Goal: Task Accomplishment & Management: Use online tool/utility

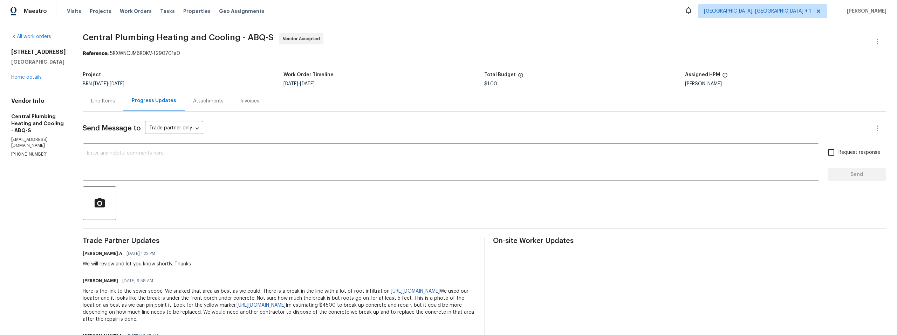
scroll to position [44, 0]
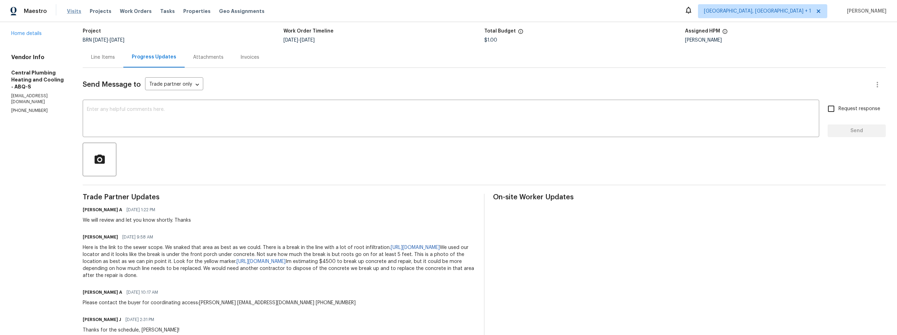
click at [73, 11] on span "Visits" at bounding box center [74, 11] width 14 height 7
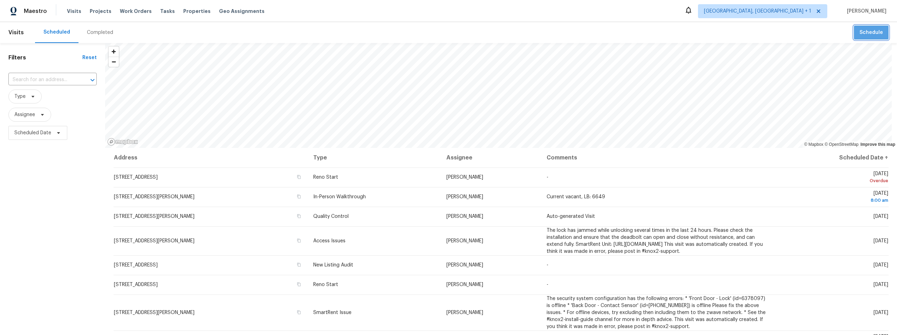
click at [876, 32] on span "Schedule" at bounding box center [870, 32] width 23 height 9
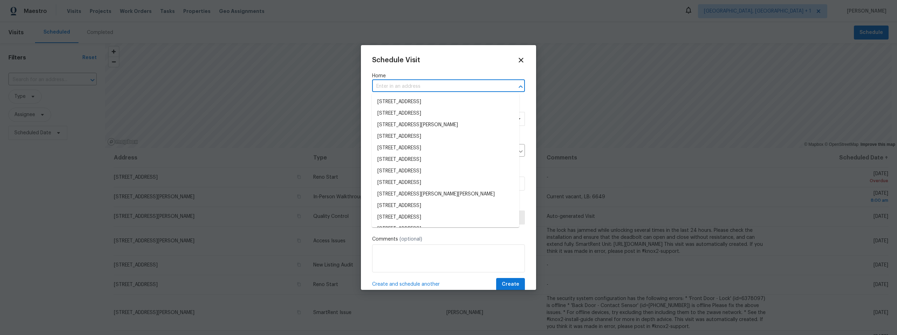
click at [420, 86] on input "text" at bounding box center [438, 86] width 133 height 11
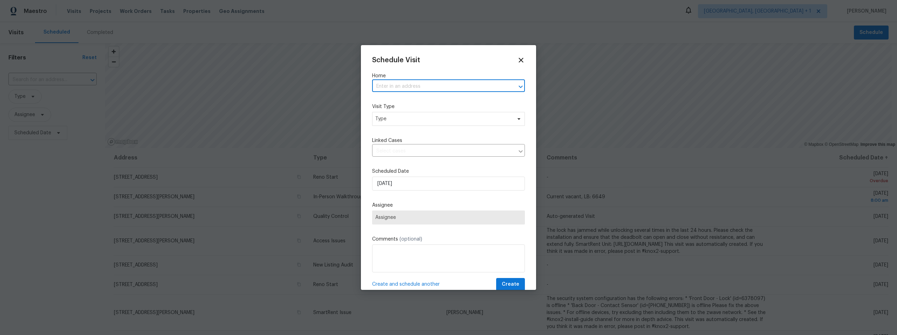
paste input "[STREET_ADDRESS]"
type input "5009 Ian Ave NW, Albuquerque, NM 87120"
click at [436, 97] on li "5009 Ian Ave NW, Albuquerque, NM 87120" at bounding box center [445, 102] width 147 height 12
click at [416, 119] on span "Type" at bounding box center [443, 119] width 136 height 7
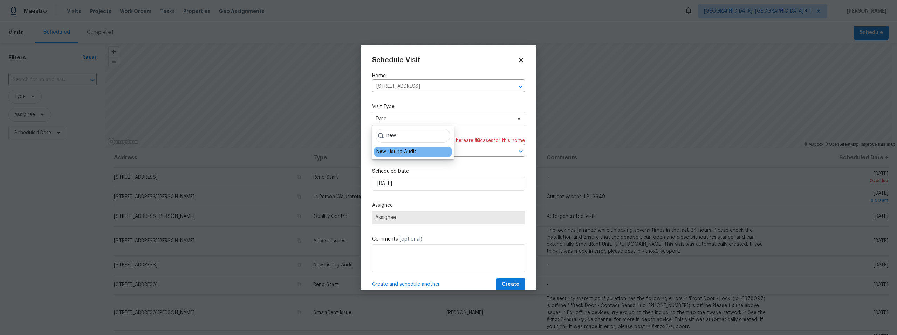
type input "new"
click at [407, 151] on div "New Listing Audit" at bounding box center [396, 151] width 40 height 7
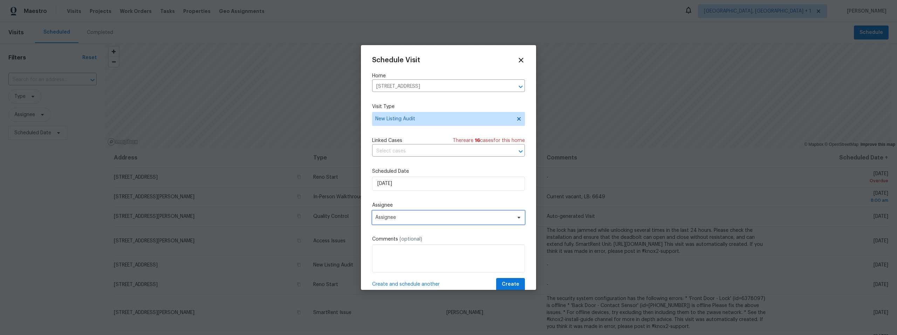
click at [415, 219] on span "Assignee" at bounding box center [443, 218] width 137 height 6
type input "john"
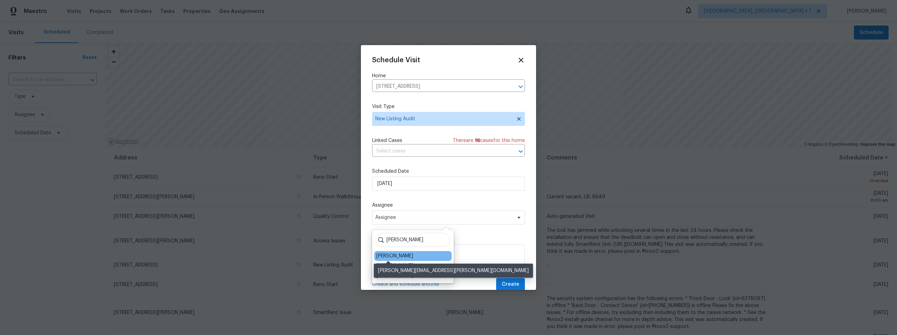
click at [390, 254] on div "[PERSON_NAME]" at bounding box center [394, 256] width 37 height 7
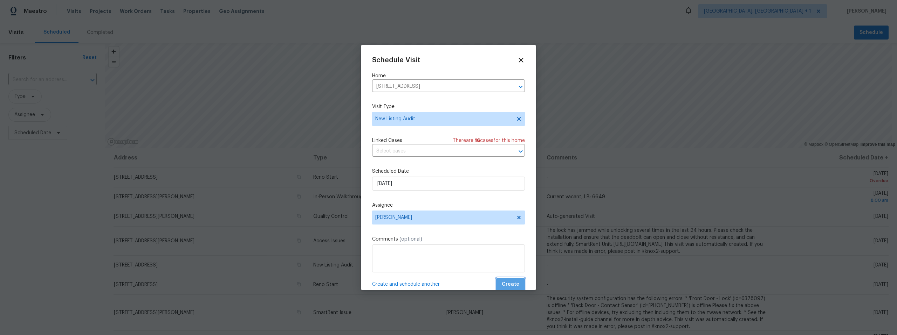
click at [508, 283] on span "Create" at bounding box center [510, 285] width 18 height 9
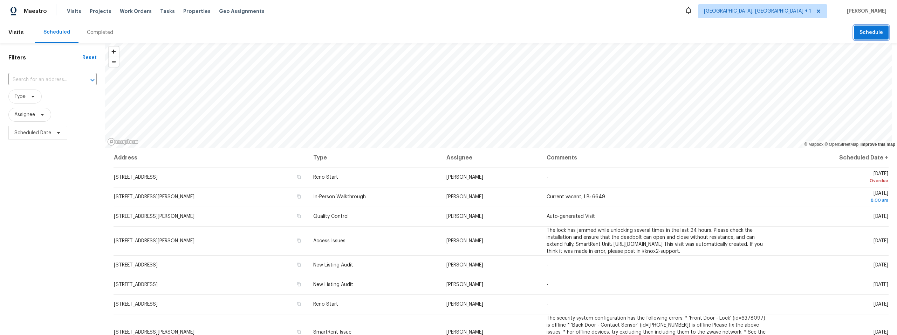
click at [859, 34] on span "Schedule" at bounding box center [870, 32] width 23 height 9
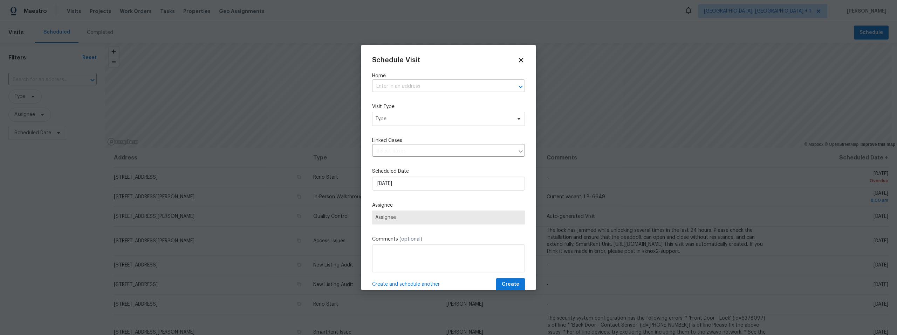
click at [422, 87] on input "text" at bounding box center [438, 86] width 133 height 11
paste input "4847 Longs Peak Rd NE, Rio Rancho, NM 87144"
type input "4847 Longs Peak Rd NE, Rio Rancho, NM 87144"
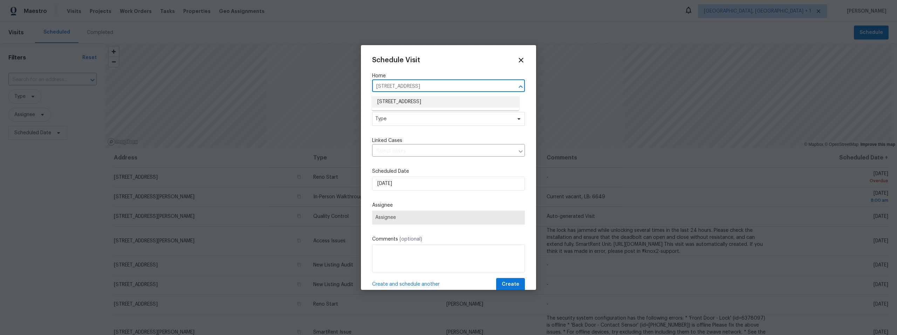
click at [421, 101] on li "4847 Longs Peak Rd NE, Rio Rancho, NM 87144" at bounding box center [445, 102] width 147 height 12
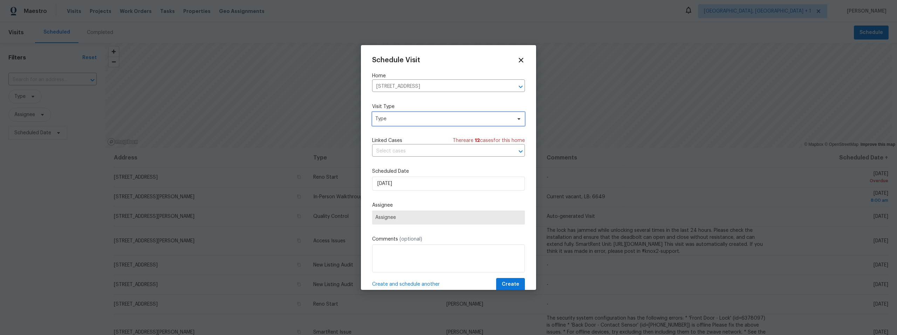
click at [411, 118] on span "Type" at bounding box center [443, 119] width 136 height 7
type input "new"
click at [409, 150] on div "New Listing Audit" at bounding box center [396, 151] width 40 height 7
click at [417, 217] on span "Assignee" at bounding box center [443, 218] width 137 height 6
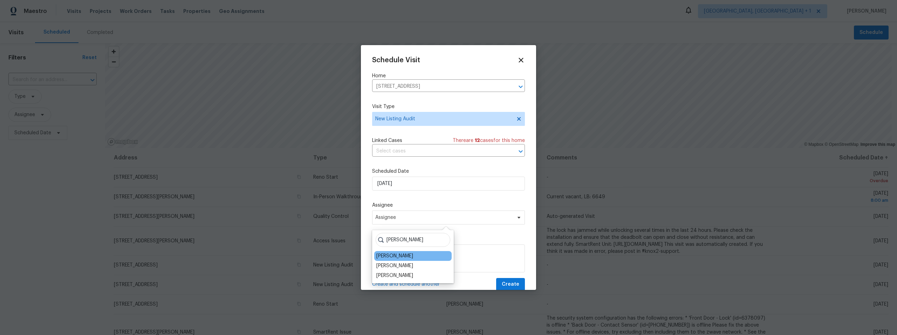
type input "john"
click at [404, 253] on div "[PERSON_NAME]" at bounding box center [412, 256] width 77 height 10
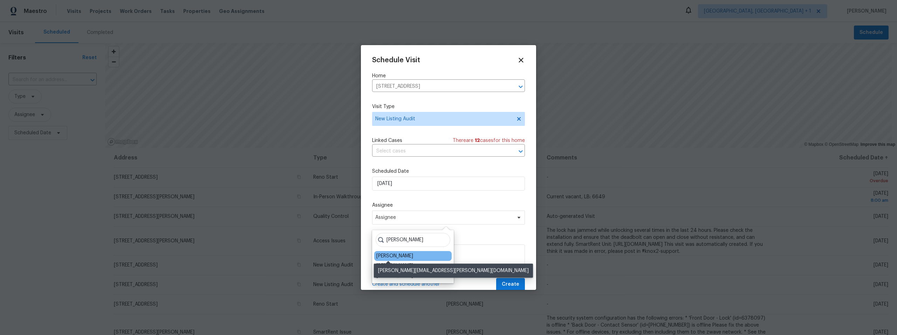
click at [386, 254] on div "[PERSON_NAME]" at bounding box center [394, 256] width 37 height 7
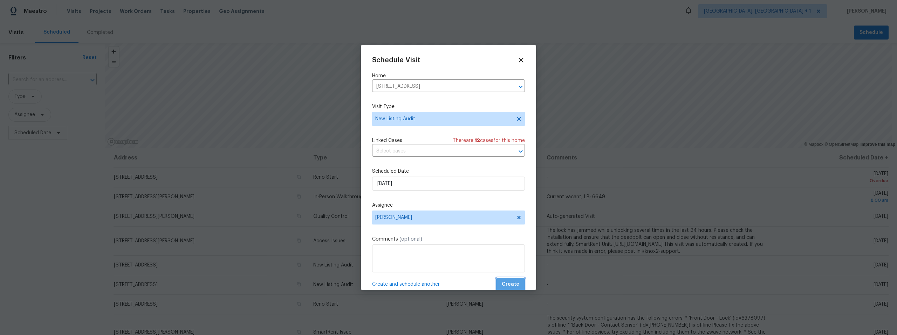
click at [508, 282] on span "Create" at bounding box center [510, 285] width 18 height 9
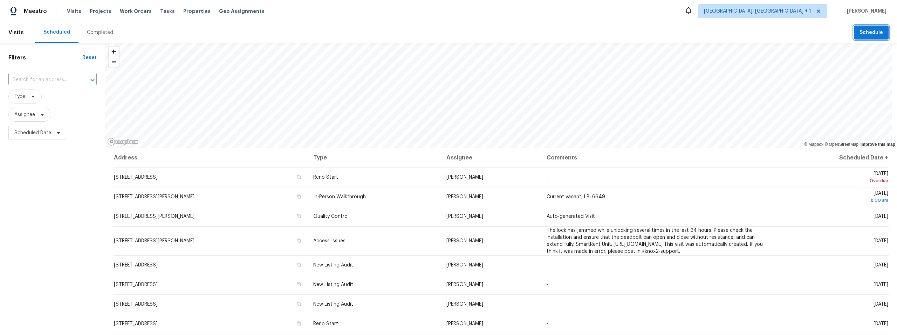
click at [866, 32] on span "Schedule" at bounding box center [870, 32] width 23 height 9
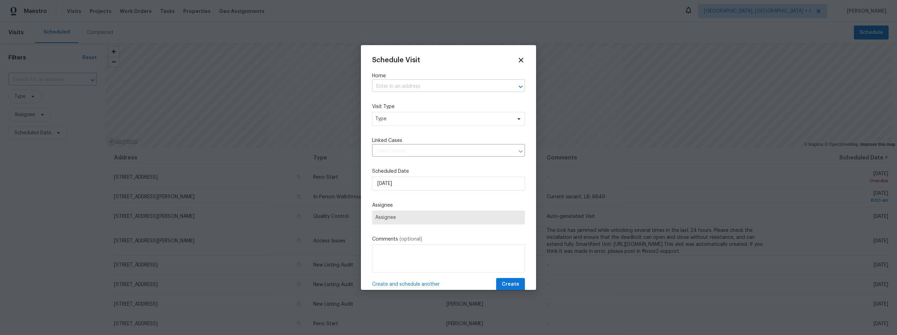
click at [406, 85] on input "text" at bounding box center [438, 86] width 133 height 11
paste input "9919 Teton Pl NW, Albuquerque, NM 87114"
type input "9919 Teton Pl NW, Albuquerque, NM 87114"
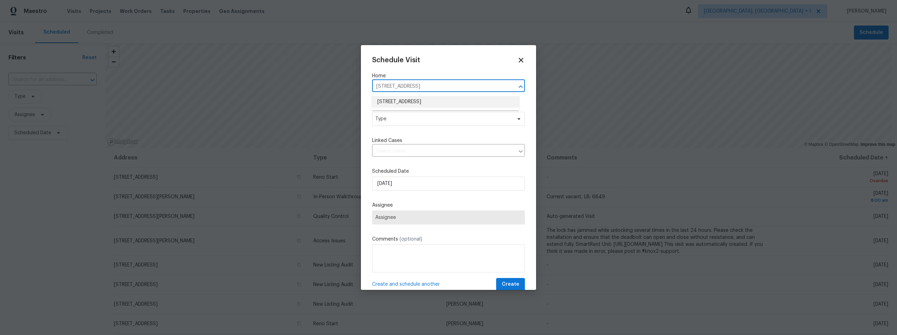
click at [420, 102] on li "9919 Teton Pl NW, Albuquerque, NM 87114" at bounding box center [445, 102] width 147 height 12
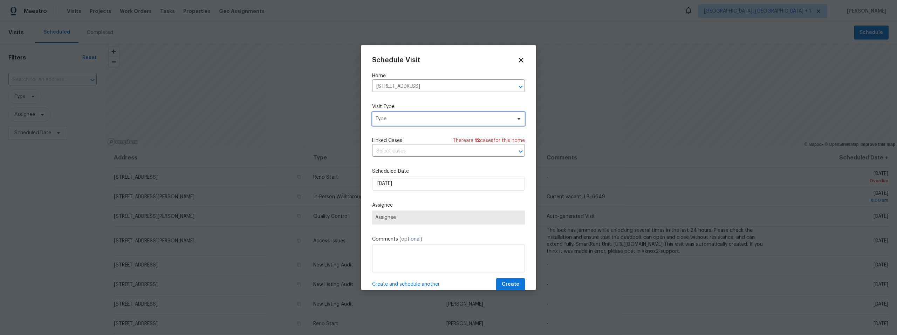
click at [413, 119] on span "Type" at bounding box center [443, 119] width 136 height 7
type input "new"
click at [402, 149] on div "New Listing Audit" at bounding box center [396, 151] width 40 height 7
click at [411, 218] on span "Assignee" at bounding box center [443, 218] width 137 height 6
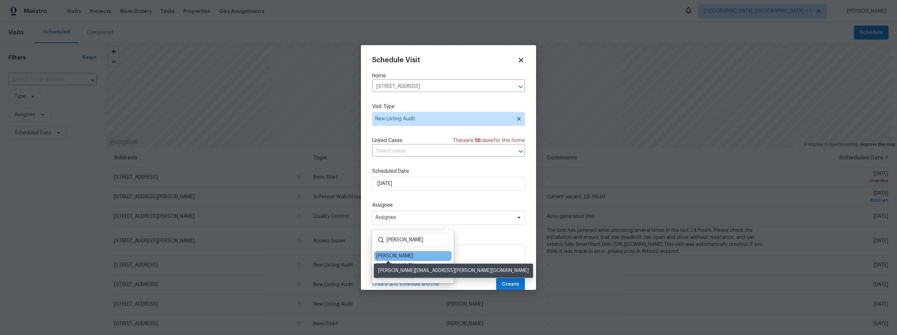
type input "john"
click at [395, 257] on div "[PERSON_NAME]" at bounding box center [394, 256] width 37 height 7
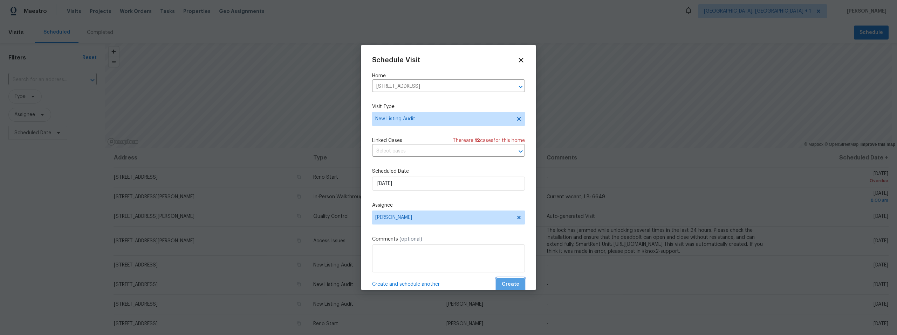
click at [509, 283] on span "Create" at bounding box center [510, 285] width 18 height 9
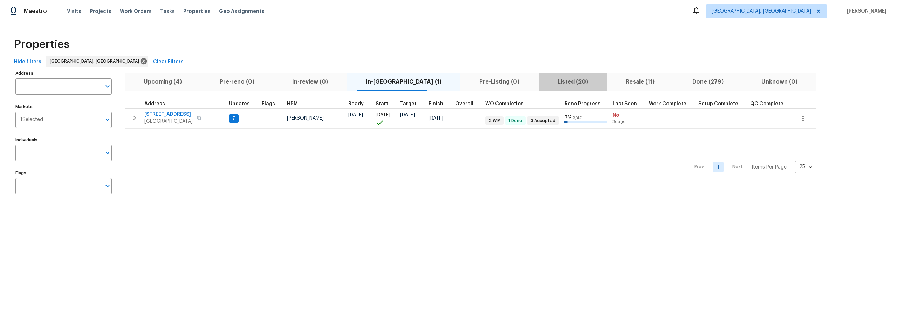
click at [547, 80] on span "Listed (20)" at bounding box center [572, 82] width 60 height 10
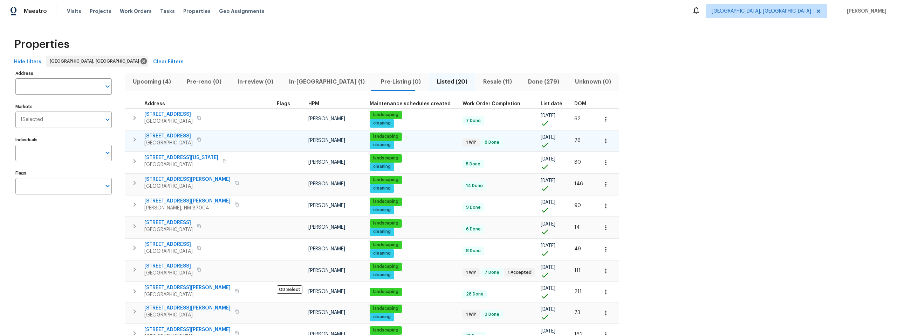
click at [173, 134] on span "[STREET_ADDRESS]" at bounding box center [168, 136] width 48 height 7
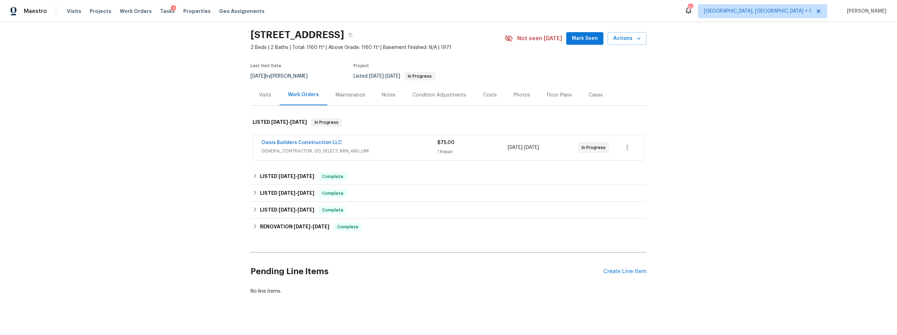
scroll to position [23, 0]
click at [254, 175] on icon at bounding box center [255, 175] width 2 height 4
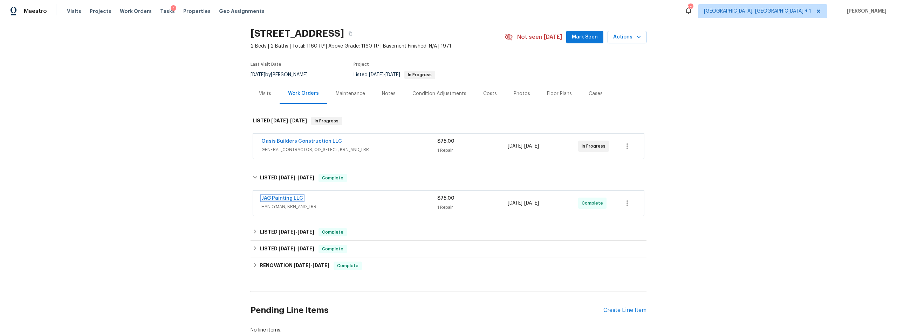
click at [276, 197] on link "JAG Painting LLC" at bounding box center [282, 198] width 42 height 5
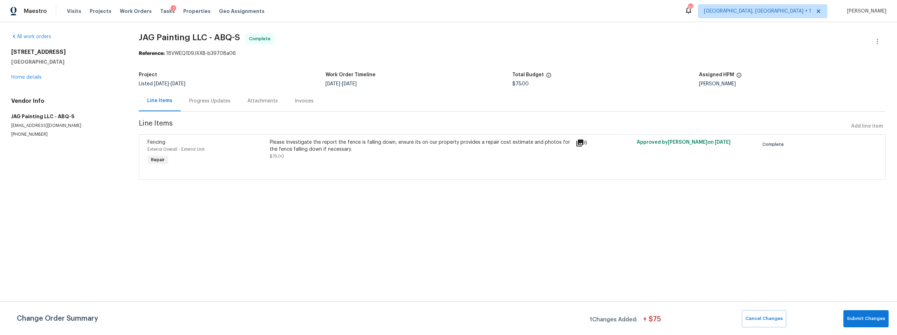
click at [576, 142] on icon at bounding box center [579, 143] width 7 height 7
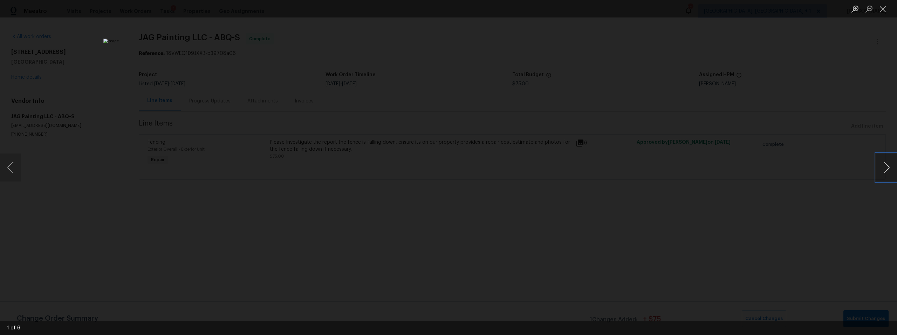
click at [888, 167] on button "Next image" at bounding box center [886, 168] width 21 height 28
click at [887, 167] on button "Next image" at bounding box center [886, 168] width 21 height 28
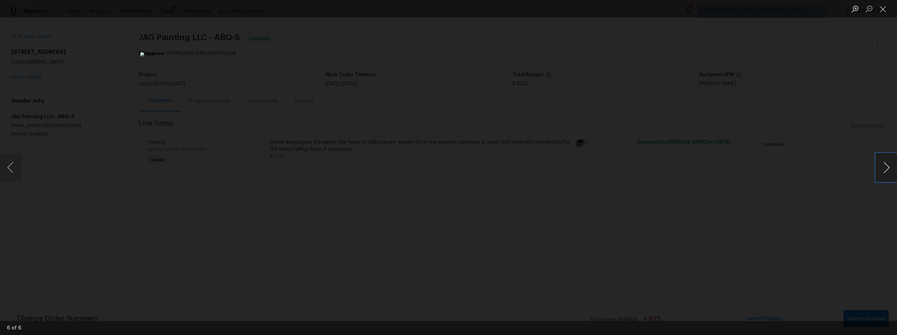
click at [887, 167] on button "Next image" at bounding box center [886, 168] width 21 height 28
click at [728, 192] on div "Lightbox" at bounding box center [448, 167] width 897 height 335
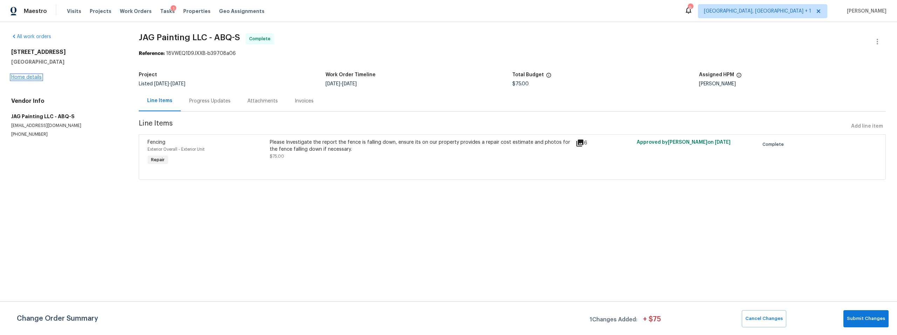
click at [27, 76] on link "Home details" at bounding box center [26, 77] width 30 height 5
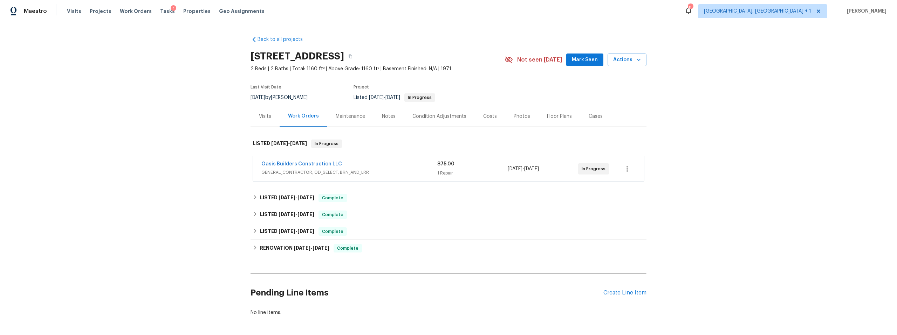
click at [489, 116] on div "Costs" at bounding box center [490, 116] width 14 height 7
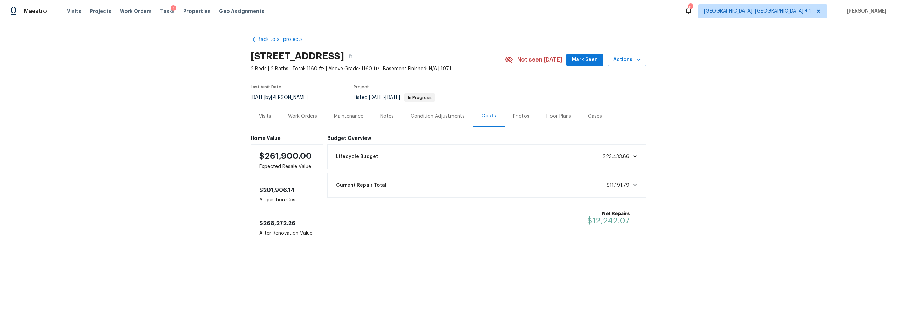
click at [300, 116] on div "Work Orders" at bounding box center [302, 116] width 29 height 7
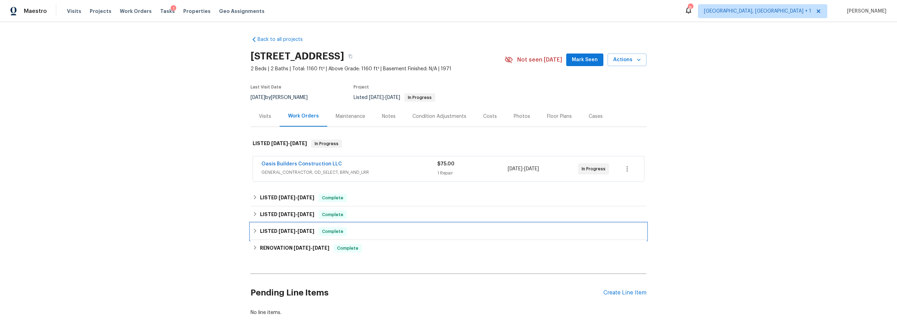
click at [252, 231] on icon at bounding box center [254, 231] width 5 height 5
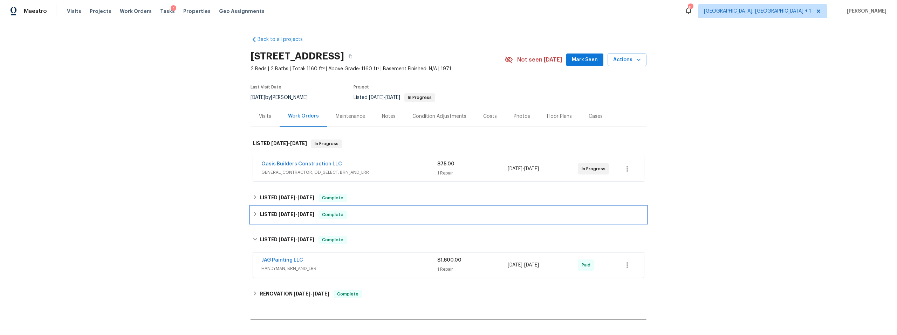
click at [254, 213] on icon at bounding box center [255, 214] width 2 height 4
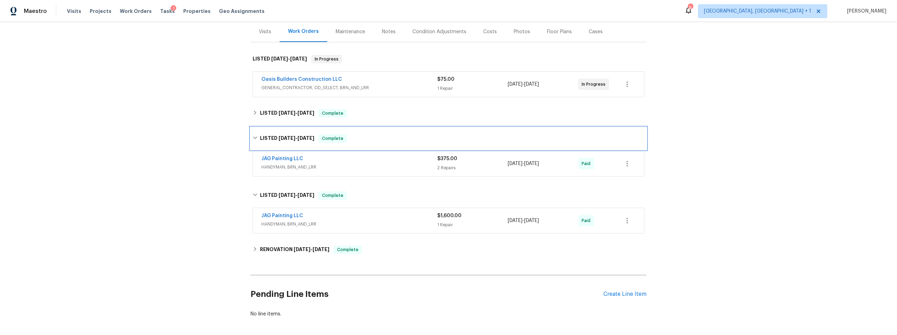
scroll to position [120, 0]
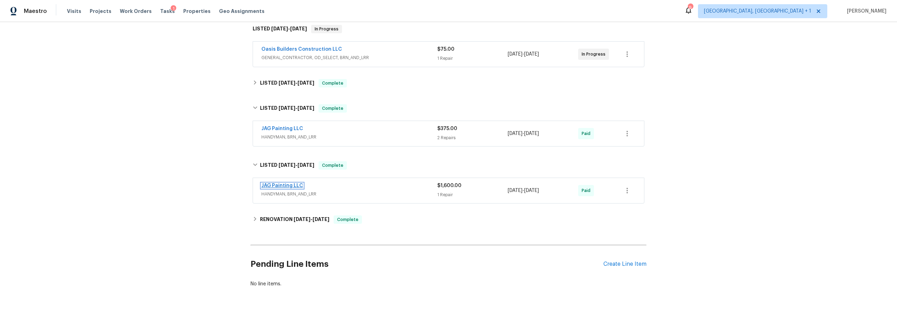
click at [283, 184] on link "JAG Painting LLC" at bounding box center [282, 186] width 42 height 5
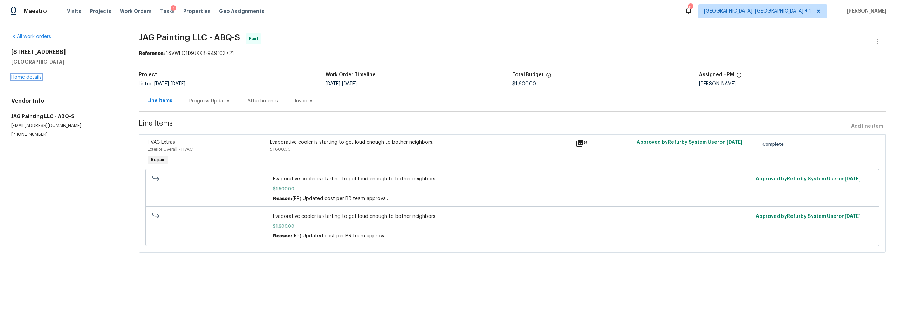
click at [24, 77] on link "Home details" at bounding box center [26, 77] width 30 height 5
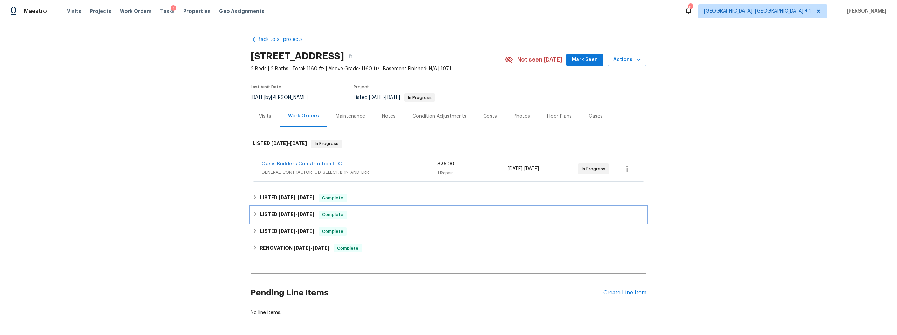
click at [254, 213] on icon at bounding box center [255, 214] width 2 height 4
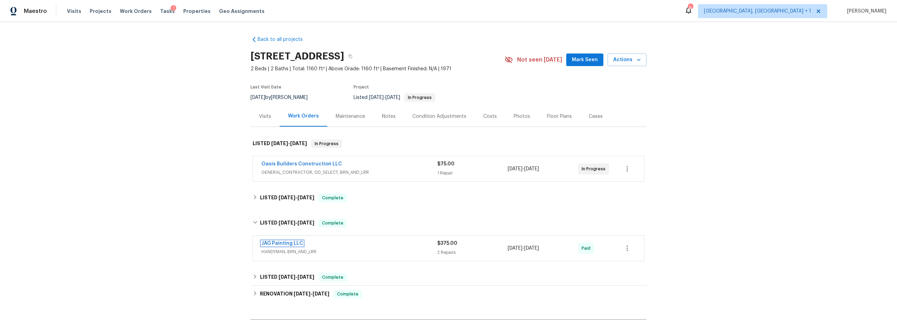
click at [271, 241] on link "JAG Painting LLC" at bounding box center [282, 243] width 42 height 5
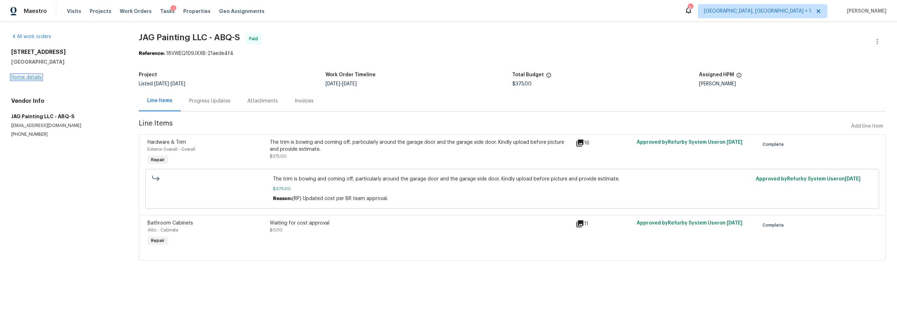
click at [33, 77] on link "Home details" at bounding box center [26, 77] width 30 height 5
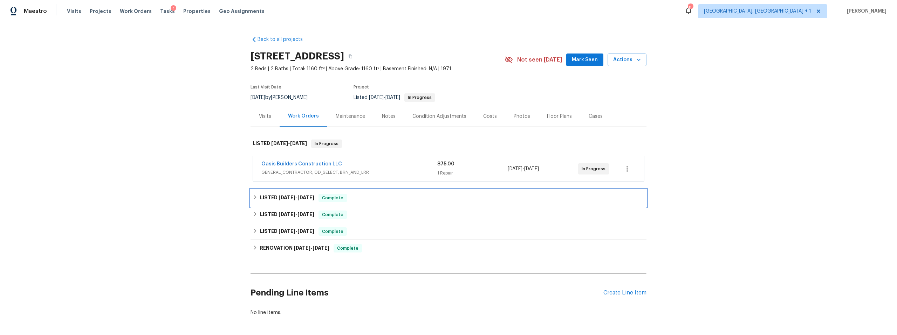
click at [252, 197] on icon at bounding box center [254, 197] width 5 height 5
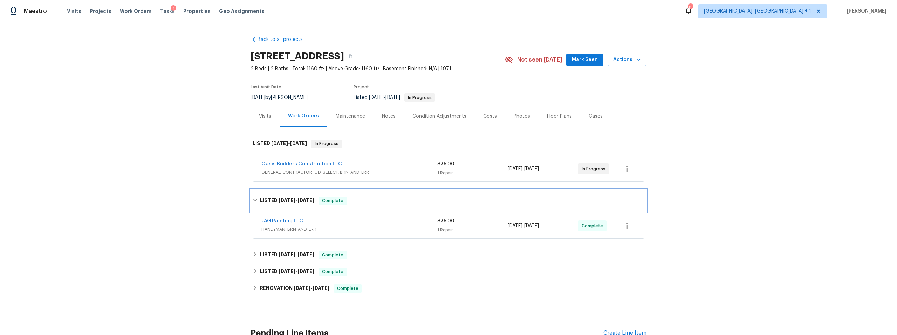
click at [252, 199] on icon at bounding box center [254, 200] width 5 height 5
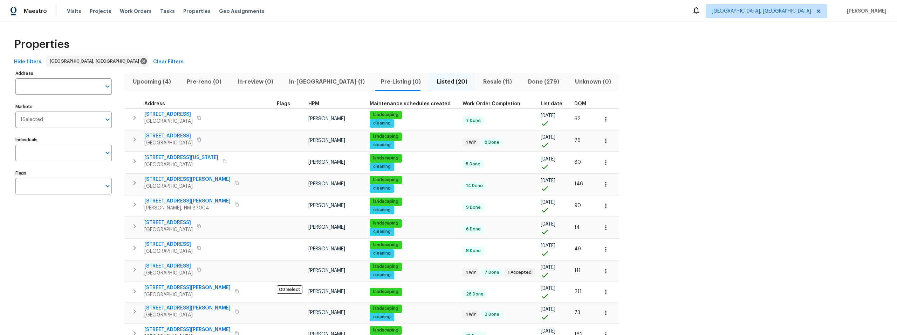
click at [433, 81] on span "Listed (20)" at bounding box center [452, 82] width 38 height 10
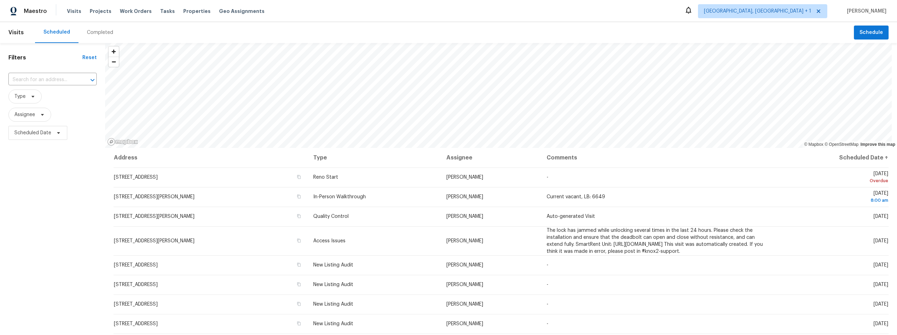
click at [861, 32] on span "Schedule" at bounding box center [870, 32] width 23 height 9
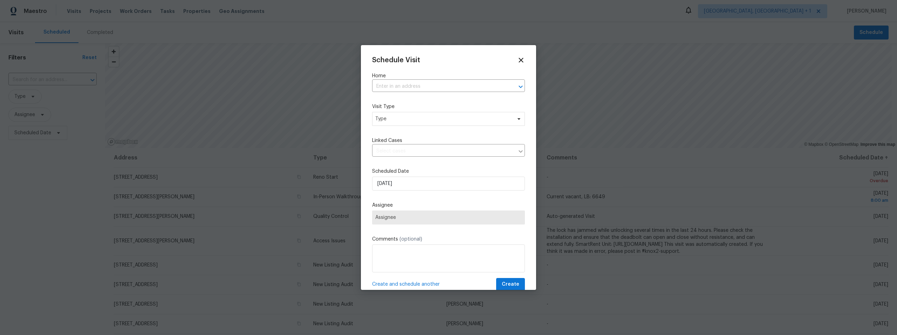
click at [861, 32] on div at bounding box center [448, 167] width 897 height 335
click at [446, 88] on input "text" at bounding box center [438, 86] width 133 height 11
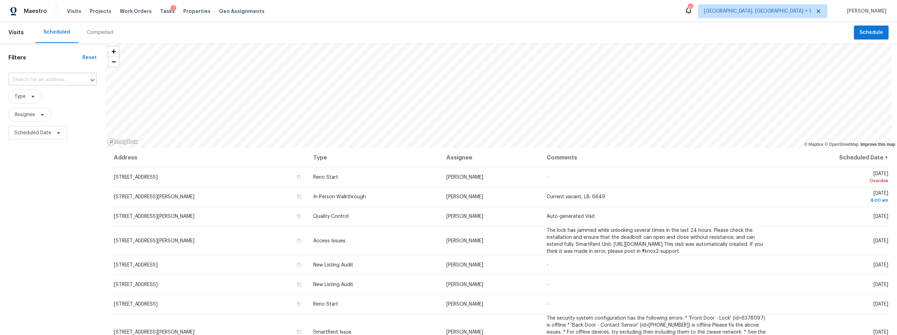
click at [48, 78] on input "text" at bounding box center [42, 80] width 69 height 11
paste input "478 S Contempo Dr, Tucson, AZ 85710"
type input "478 S Contempo Dr, Tucson, AZ 85710"
click at [57, 99] on li "478 S Contempo Dr, Tucson, AZ 85710" at bounding box center [52, 96] width 88 height 12
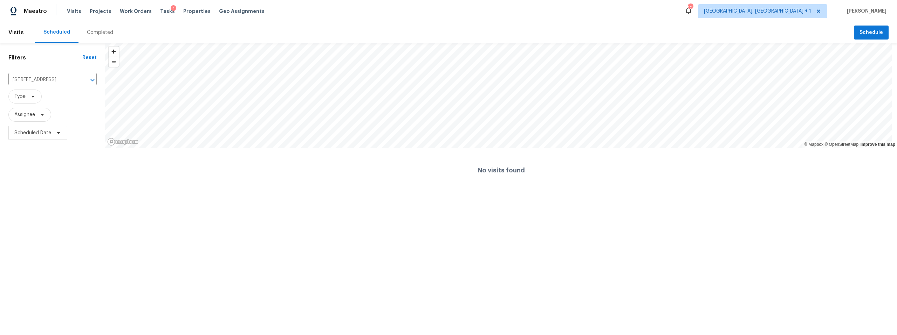
click at [101, 32] on div "Completed" at bounding box center [100, 32] width 26 height 7
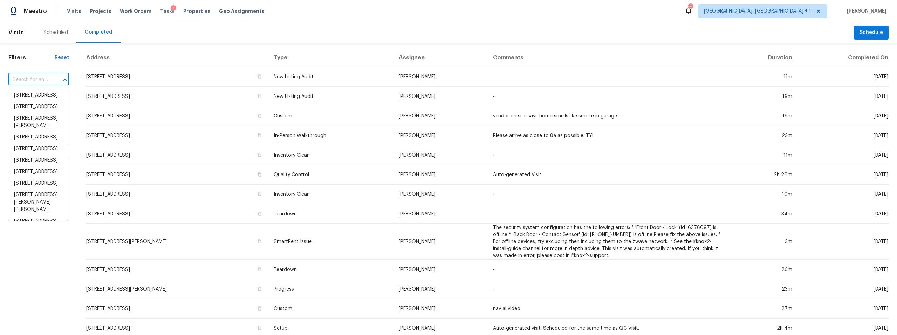
paste input "478 S Contempo Dr, Tucson, AZ 85710"
type input "478 S Contempo Dr, Tucson, AZ 85710"
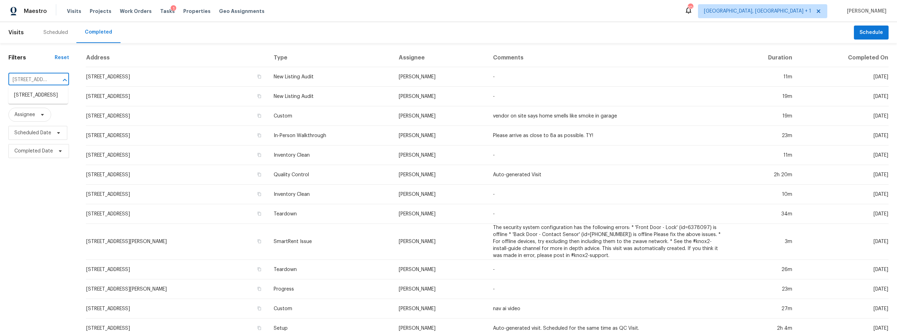
scroll to position [0, 52]
click at [51, 96] on li "478 S Contempo Dr, Tucson, AZ 85710" at bounding box center [38, 96] width 60 height 12
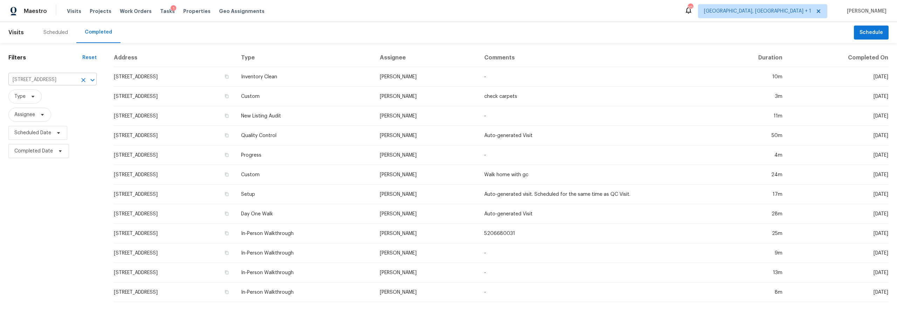
click at [84, 80] on icon "Clear" at bounding box center [83, 80] width 7 height 7
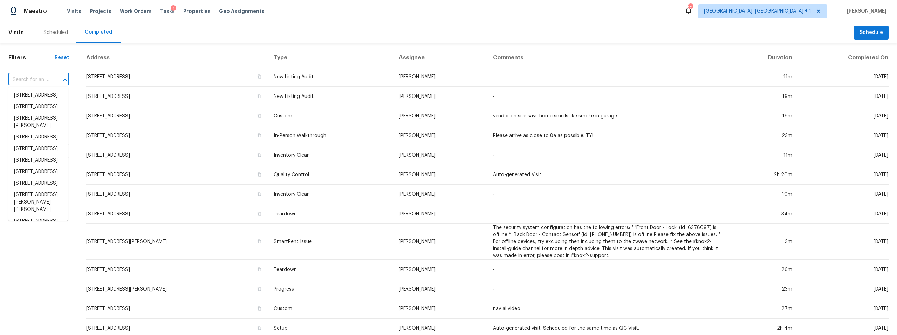
paste input "14167 South Avenida Zumba, Sahuarita, AZ 85629"
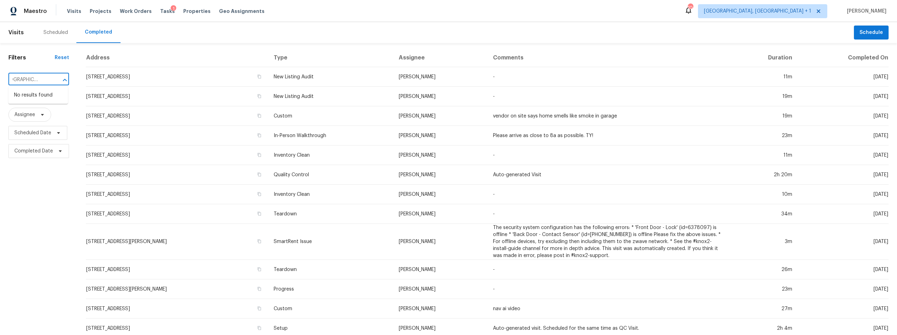
scroll to position [0, 28]
click at [33, 80] on input "14167 South Avenida Zumba" at bounding box center [28, 80] width 41 height 11
click at [32, 79] on input "14167 South Avenida Zumba" at bounding box center [28, 80] width 41 height 11
type input "14167 South Avenida Zumba"
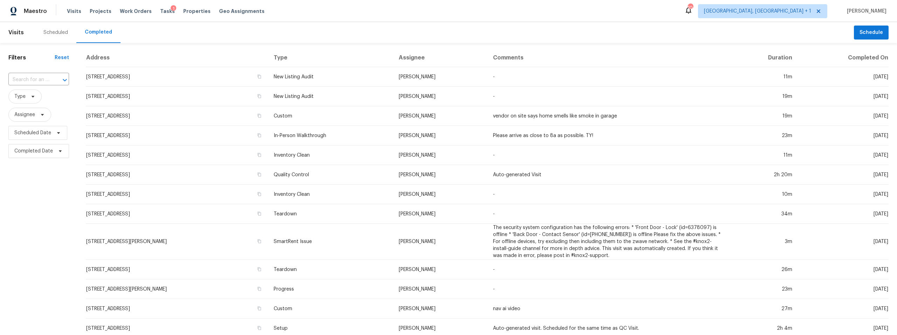
scroll to position [0, 0]
paste input "14167 South Avenida Zumba, Sahuarita, AZ 85629"
type input "14167 South"
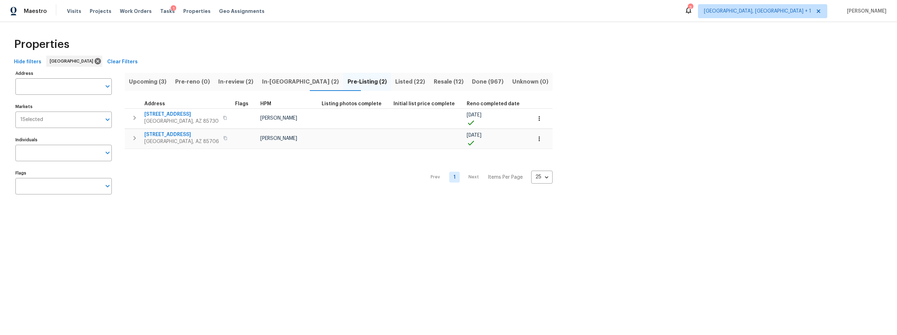
click at [395, 82] on span "Listed (22)" at bounding box center [410, 82] width 30 height 10
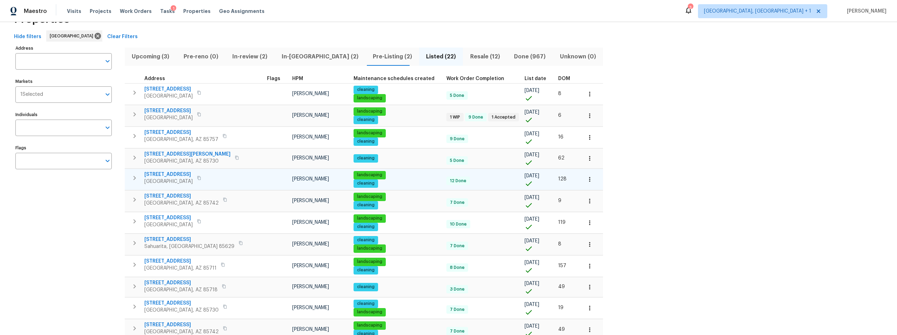
scroll to position [27, 0]
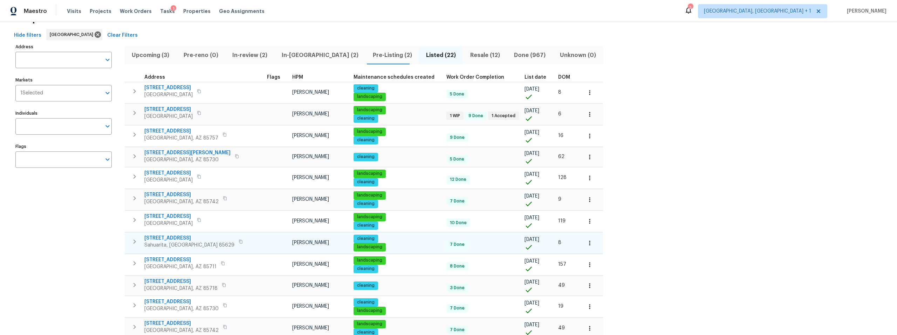
click at [174, 236] on span "[STREET_ADDRESS]" at bounding box center [189, 238] width 90 height 7
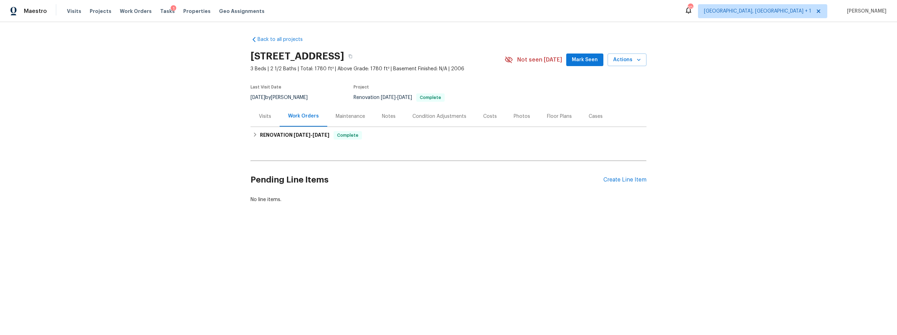
click at [262, 115] on div "Visits" at bounding box center [265, 116] width 12 height 7
